Goal: Task Accomplishment & Management: Use online tool/utility

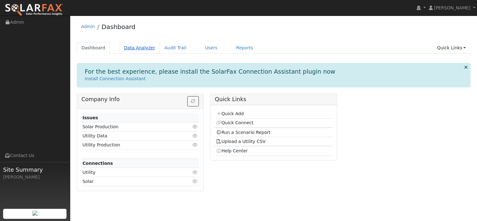
click at [135, 43] on link "Data Analyzer" at bounding box center [139, 48] width 41 height 12
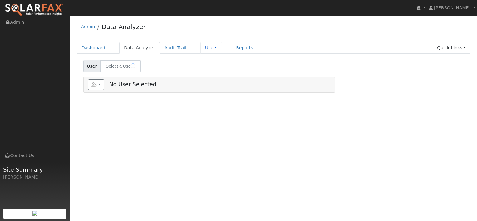
type input "[PERSON_NAME]"
click at [200, 49] on link "Users" at bounding box center [211, 48] width 22 height 12
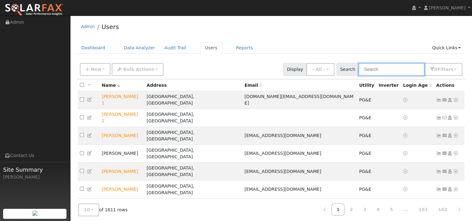
click at [380, 68] on input "text" at bounding box center [392, 69] width 66 height 13
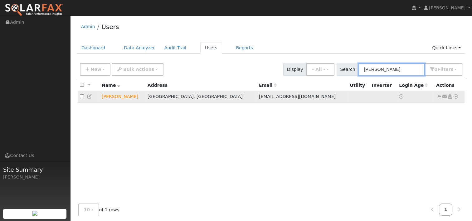
type input "[PERSON_NAME]"
click at [454, 96] on icon at bounding box center [456, 96] width 6 height 4
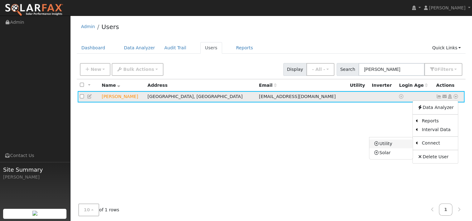
click at [396, 144] on link "Utility" at bounding box center [391, 144] width 43 height 9
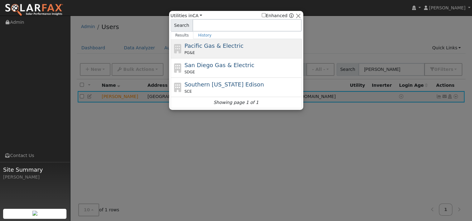
click at [221, 47] on span "Pacific Gas & Electric" at bounding box center [213, 45] width 59 height 7
